Goal: Task Accomplishment & Management: Manage account settings

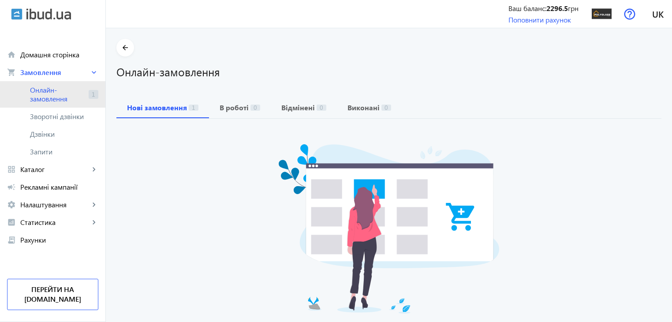
click at [64, 97] on span "Онлайн-замовлення" at bounding box center [57, 95] width 55 height 18
click at [52, 101] on span "Онлайн-замовлення" at bounding box center [57, 95] width 55 height 18
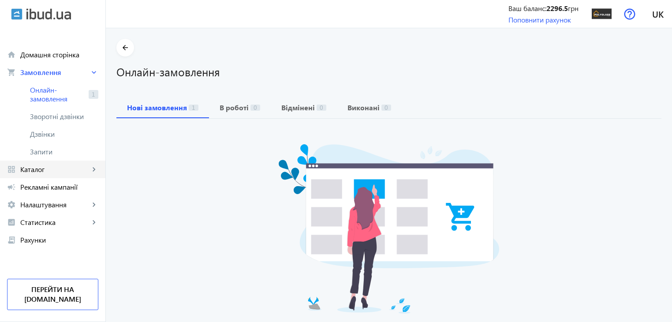
click at [47, 172] on span "Каталог" at bounding box center [54, 169] width 69 height 9
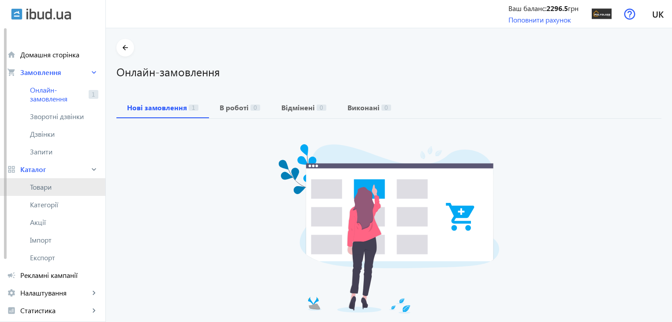
click at [49, 189] on span "Товари" at bounding box center [64, 187] width 68 height 9
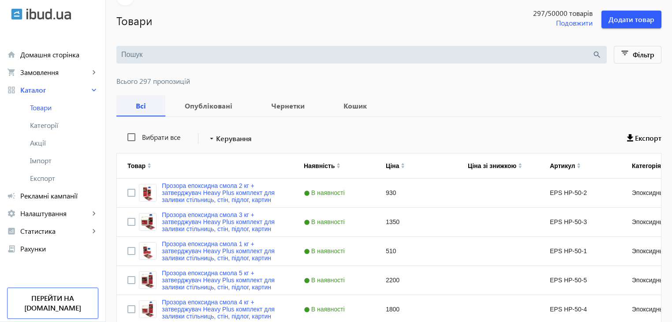
scroll to position [88, 0]
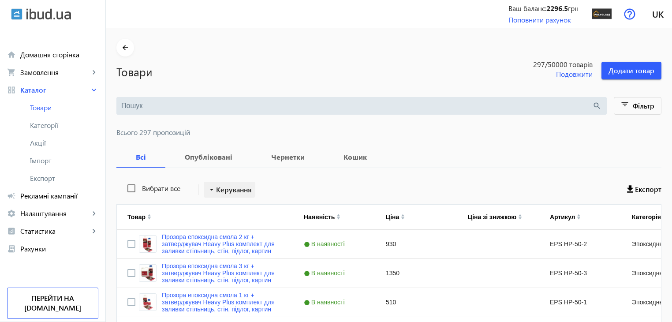
scroll to position [44, 0]
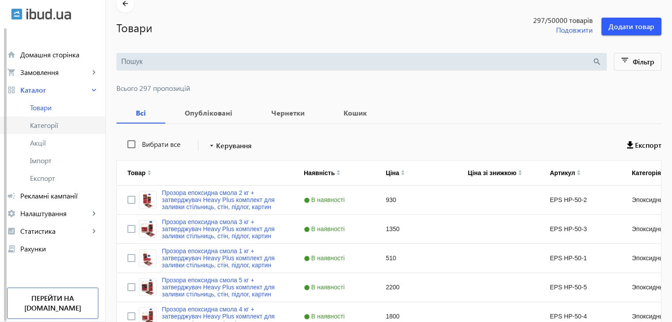
click at [42, 124] on span "Категорії" at bounding box center [64, 125] width 68 height 9
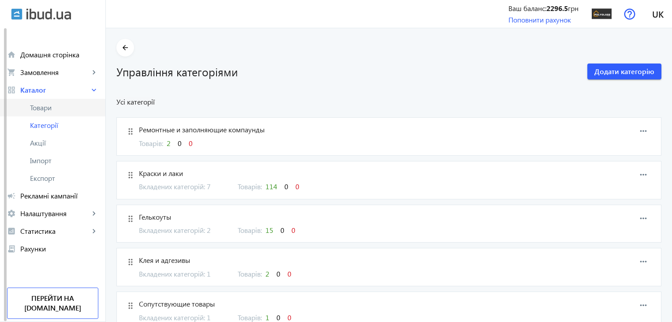
click at [42, 112] on span "Товари" at bounding box center [64, 107] width 68 height 9
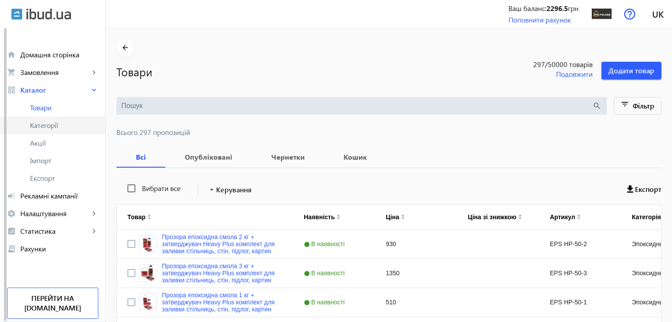
click at [43, 121] on span "Категорії" at bounding box center [64, 125] width 68 height 9
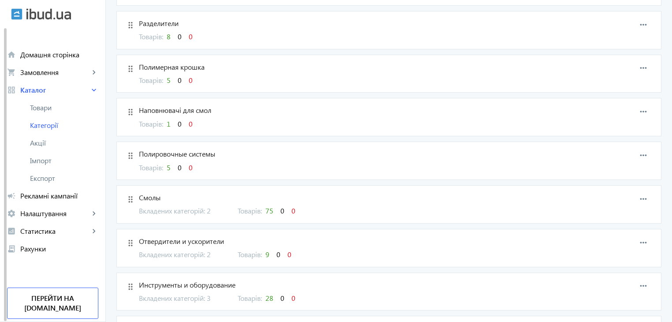
scroll to position [441, 0]
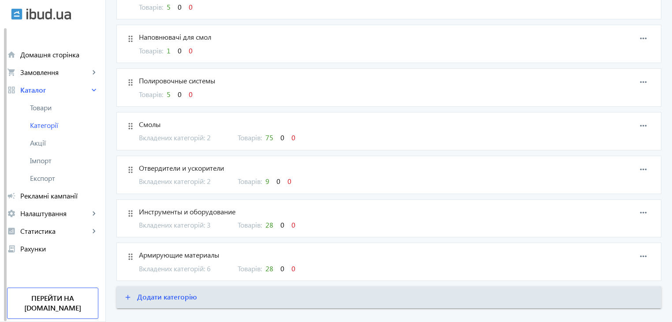
click at [176, 137] on span "Вкладених категорій: 2" at bounding box center [183, 138] width 88 height 10
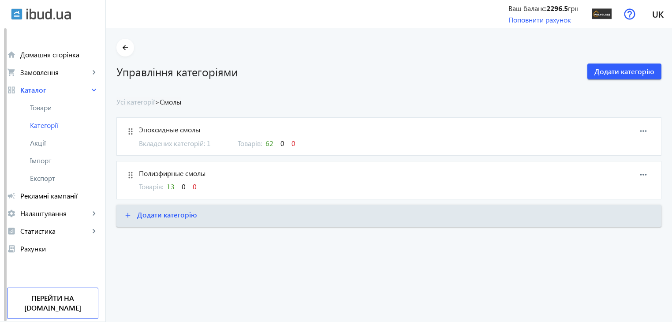
click at [164, 149] on div "drag_indicator Эпоксидные смолы Вкладених категорій: 1 Товарів: 62 0 0 more_hor…" at bounding box center [388, 136] width 545 height 38
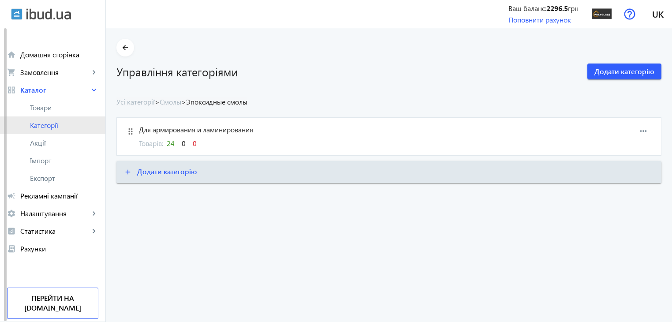
click at [53, 129] on span "Категорії" at bounding box center [64, 125] width 68 height 9
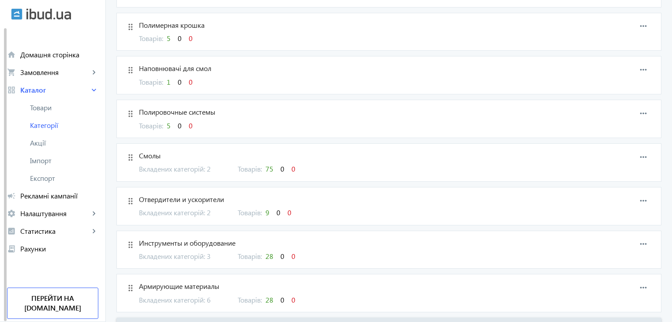
scroll to position [455, 0]
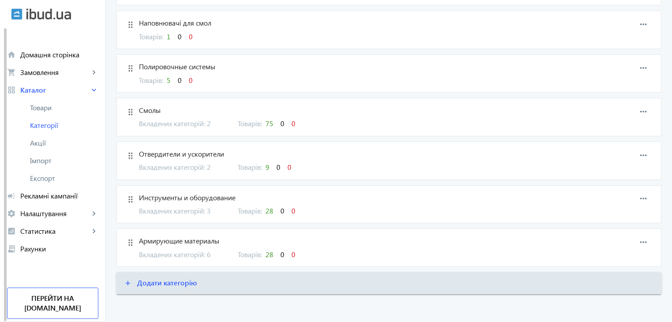
click at [174, 252] on span "Вкладених категорій: 6" at bounding box center [183, 255] width 88 height 10
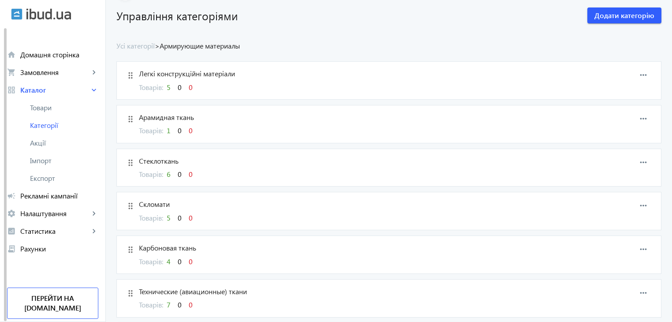
scroll to position [108, 0]
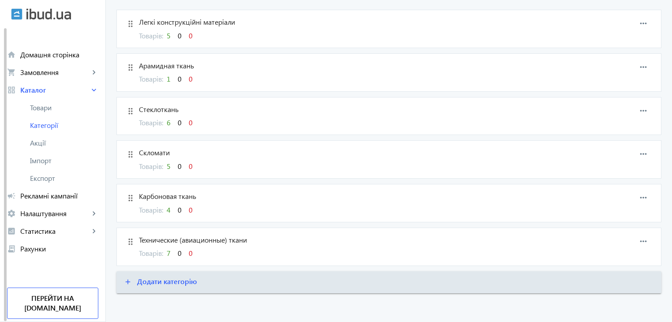
click at [148, 126] on span "Товарів: 6 0 0" at bounding box center [166, 122] width 54 height 9
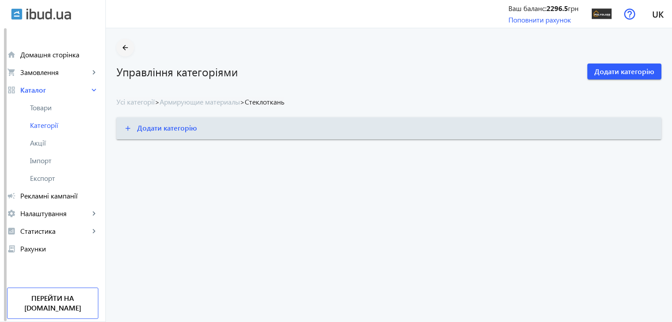
click at [122, 50] on mat-icon "arrow_back" at bounding box center [125, 47] width 11 height 11
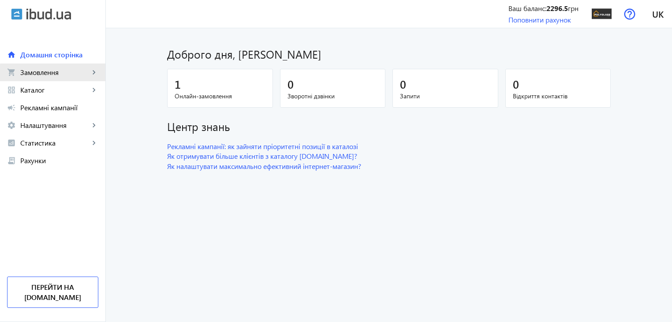
click at [72, 76] on span "Замовлення" at bounding box center [54, 72] width 69 height 9
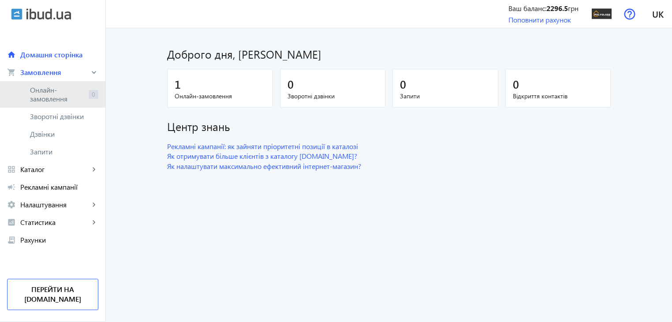
click at [72, 97] on span "Онлайн-замовлення" at bounding box center [57, 95] width 55 height 18
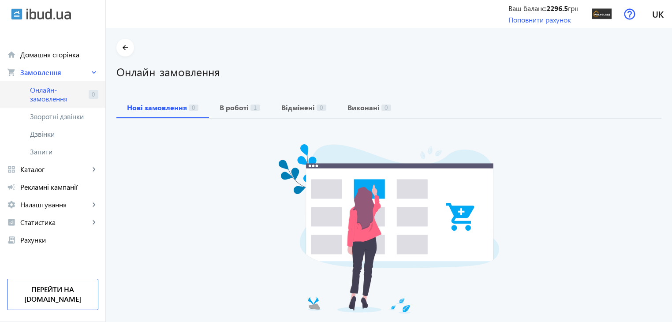
click at [56, 95] on span "Онлайн-замовлення" at bounding box center [57, 95] width 55 height 18
click at [220, 111] on b "В роботі" at bounding box center [234, 107] width 29 height 7
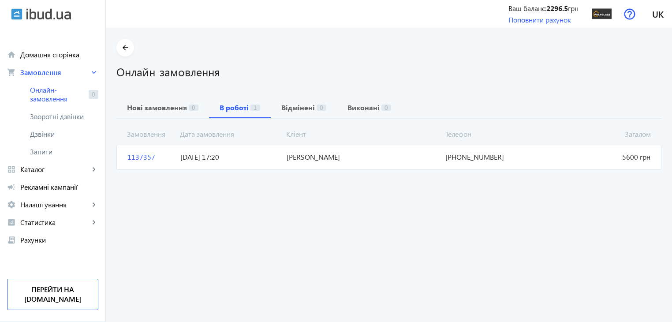
click at [304, 161] on span "Шалаєв Дмитро Володимирович" at bounding box center [362, 157] width 159 height 10
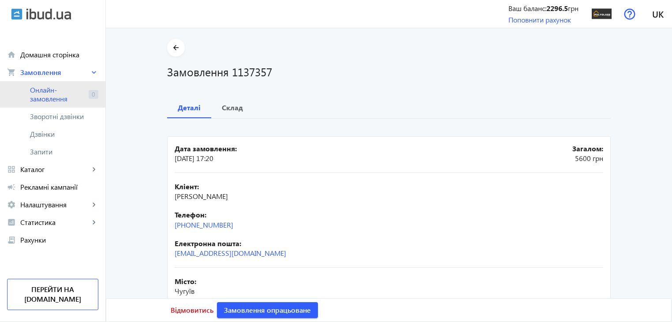
click at [41, 92] on span "Онлайн-замовлення" at bounding box center [57, 95] width 55 height 18
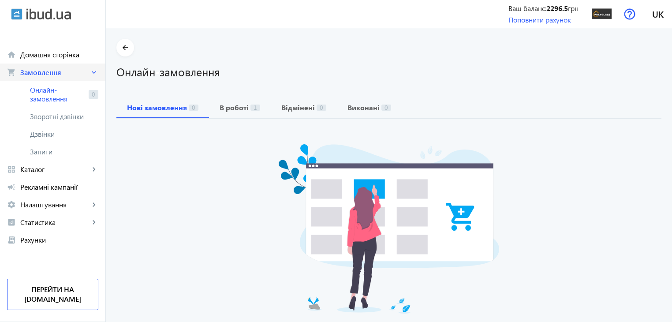
click at [48, 69] on span "Замовлення" at bounding box center [54, 72] width 69 height 9
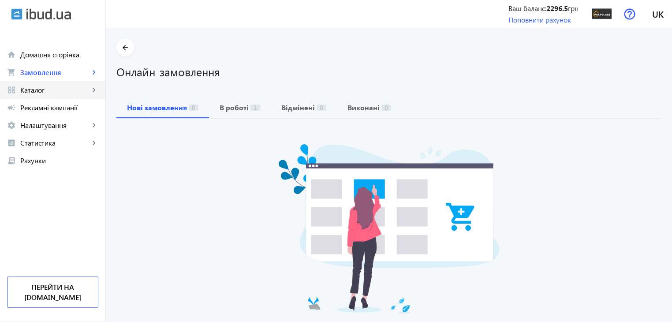
click at [55, 93] on span "Каталог" at bounding box center [54, 90] width 69 height 9
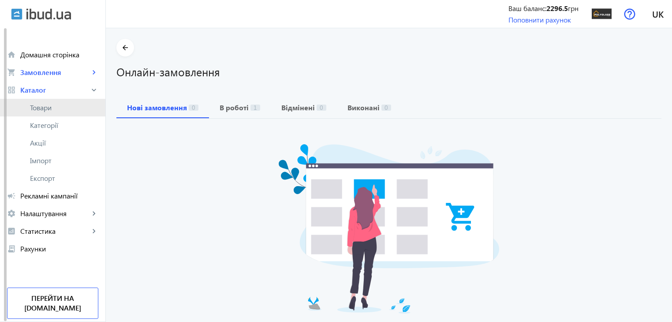
click at [47, 112] on span "Товари" at bounding box center [64, 107] width 68 height 9
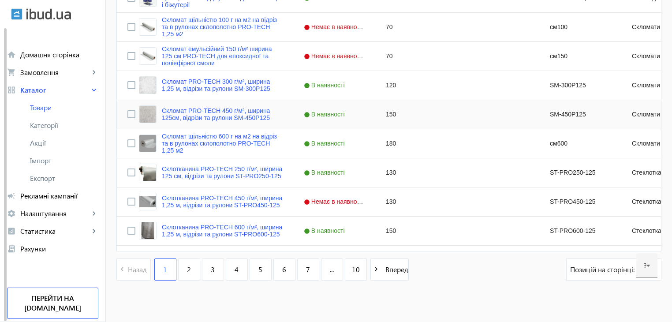
scroll to position [865, 0]
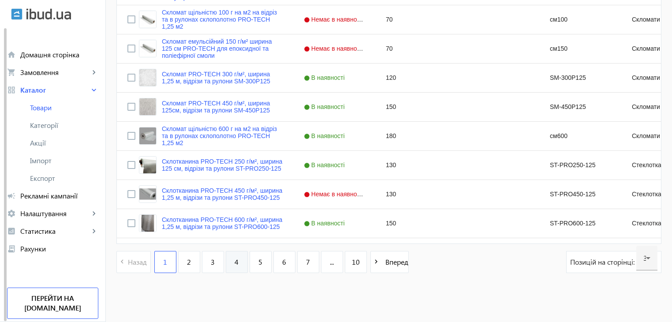
click at [226, 261] on link "4" at bounding box center [237, 262] width 22 height 22
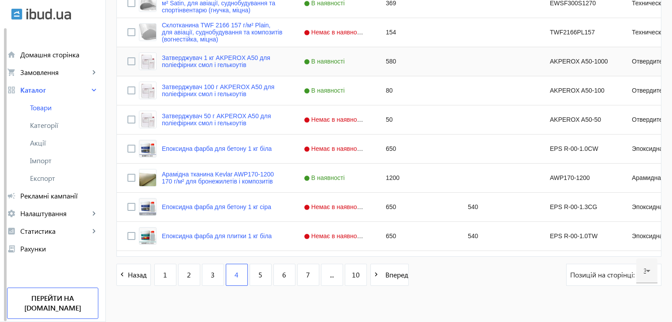
scroll to position [865, 0]
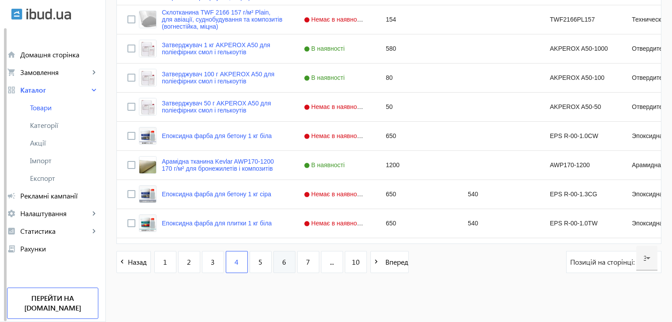
click at [282, 261] on span "6" at bounding box center [284, 262] width 4 height 10
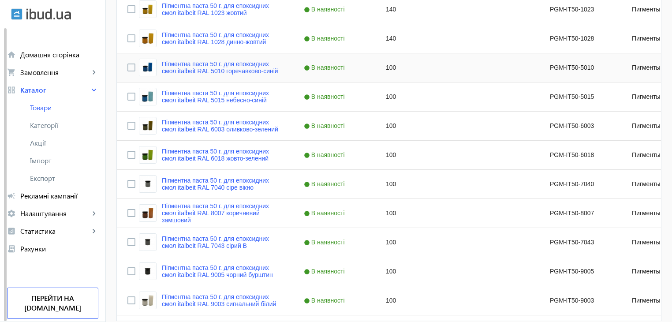
scroll to position [865, 0]
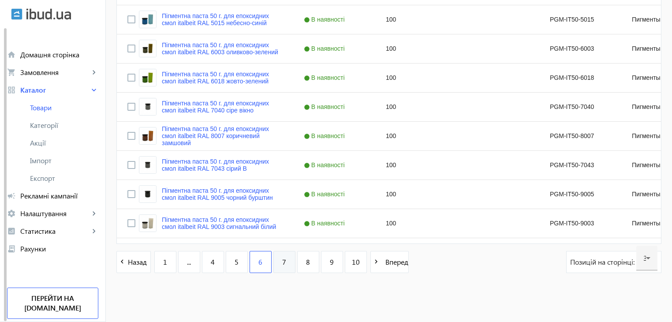
click at [273, 258] on link "7" at bounding box center [284, 262] width 22 height 22
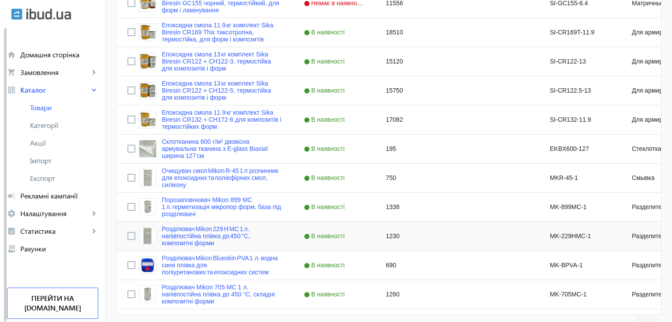
scroll to position [865, 0]
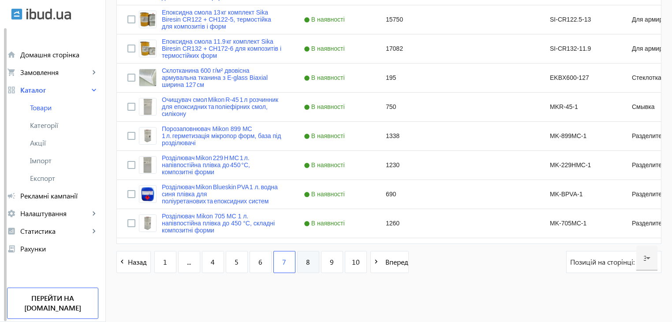
click at [299, 262] on link "8" at bounding box center [308, 262] width 22 height 22
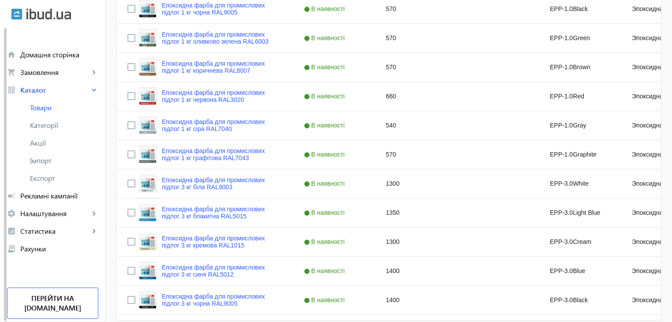
scroll to position [838, 0]
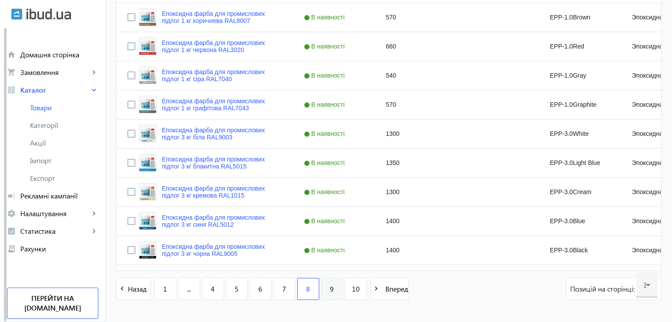
click at [330, 291] on span "9" at bounding box center [332, 289] width 4 height 10
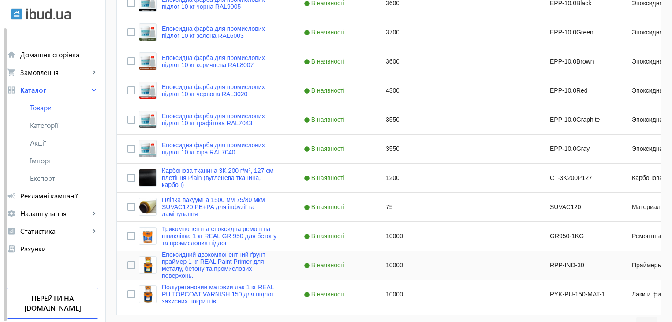
scroll to position [865, 0]
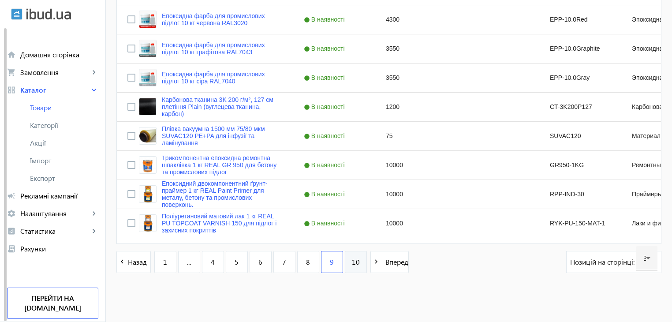
click at [345, 264] on link "10" at bounding box center [356, 262] width 22 height 22
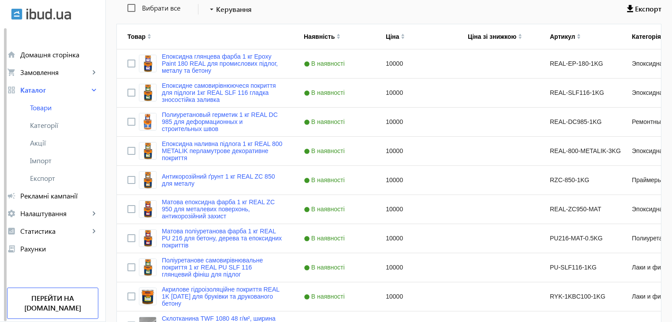
scroll to position [116, 0]
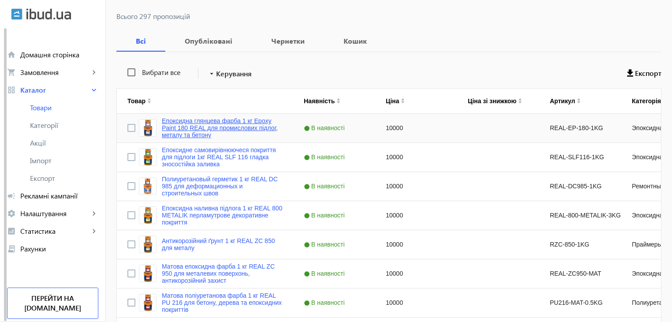
click at [211, 132] on link "Епоксидна глянцева фарба 1 кг Epoxy Paint 180 REAL для промислових підлог, мета…" at bounding box center [222, 127] width 121 height 21
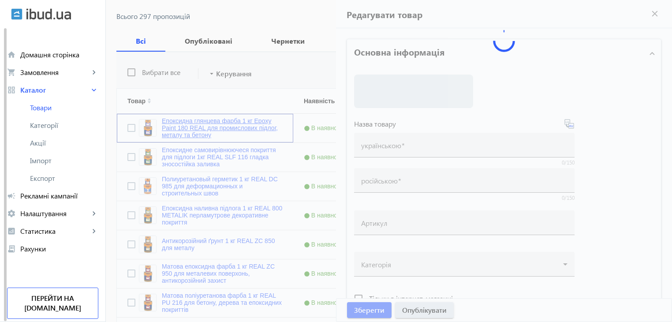
type input "Епоксидна глянцева фарба 1 кг Epoxy Paint 180 REAL для промислових підлог, мета…"
type input "Эпоксидная глянцевая краска 1 кг Epoxy Paint 180 REAL для промышленных полов, м…"
type input "REAL-EP-180-1KG"
type input "10000"
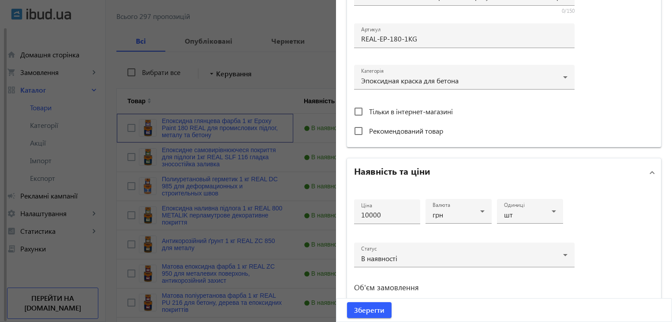
scroll to position [309, 0]
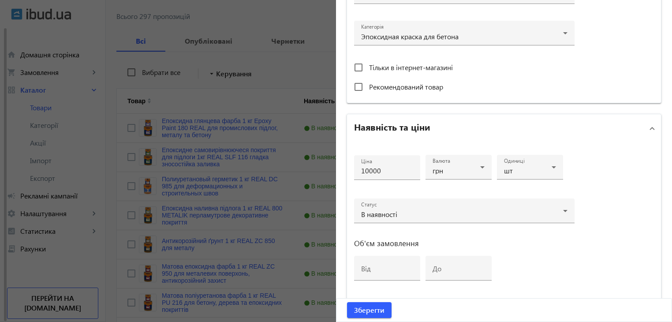
click at [563, 170] on div "Ціна 10000 Валюта грн Одиниці шт Статус В наявності Об'єм замовлення від до" at bounding box center [464, 221] width 220 height 144
click at [556, 170] on icon at bounding box center [554, 167] width 11 height 11
click at [586, 156] on div at bounding box center [336, 161] width 672 height 322
click at [661, 20] on div "Основна інформація Виберіть або перетягніть сюди Ваш файл 2964768dd05a8a9a5e488…" at bounding box center [504, 74] width 336 height 708
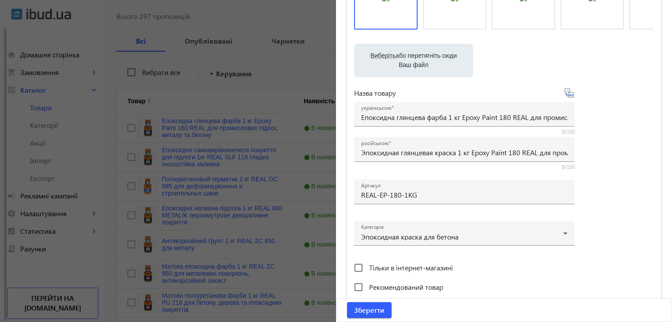
scroll to position [0, 0]
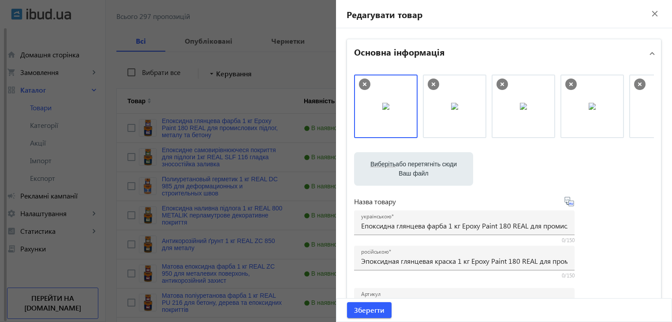
click at [648, 11] on mat-icon "close" at bounding box center [654, 13] width 13 height 13
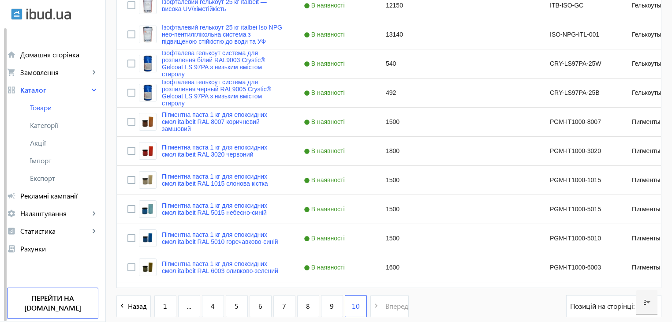
scroll to position [777, 0]
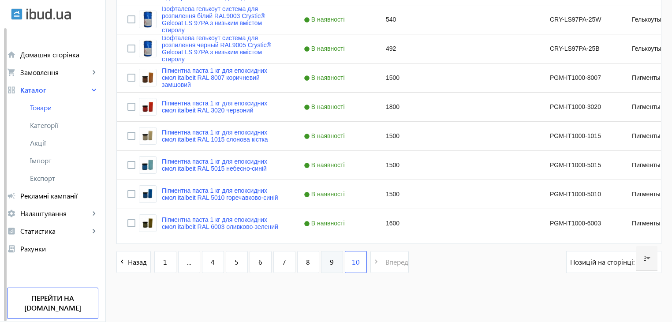
click at [330, 264] on span "9" at bounding box center [332, 262] width 4 height 10
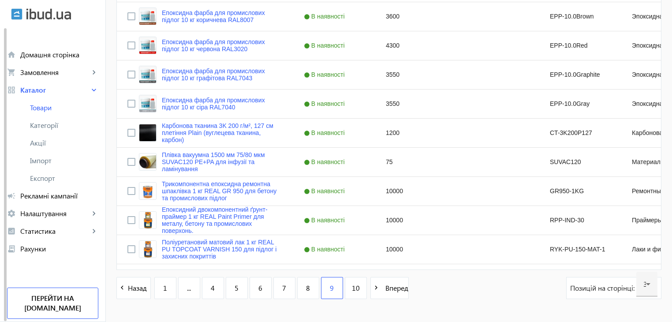
scroll to position [865, 0]
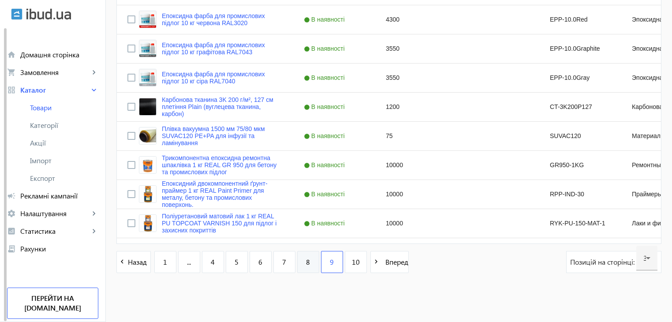
click at [300, 258] on link "8" at bounding box center [308, 262] width 22 height 22
